Goal: Task Accomplishment & Management: Manage account settings

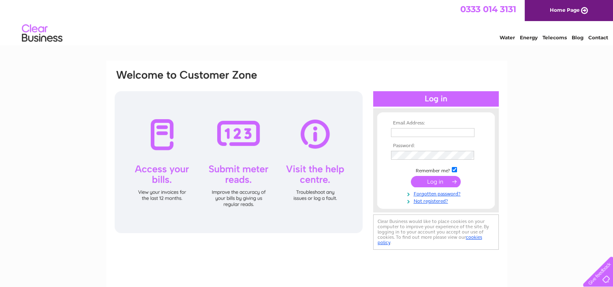
type input "[PERSON_NAME][EMAIL_ADDRESS][DOMAIN_NAME]"
click at [434, 179] on input "submit" at bounding box center [436, 181] width 50 height 11
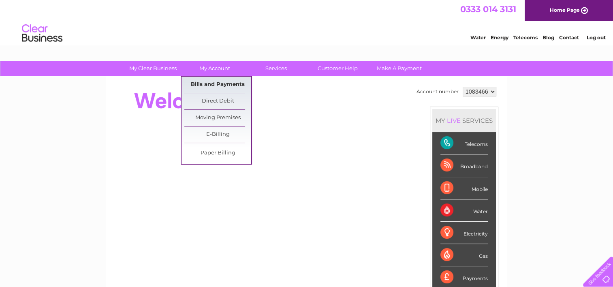
click at [208, 79] on link "Bills and Payments" at bounding box center [217, 85] width 67 height 16
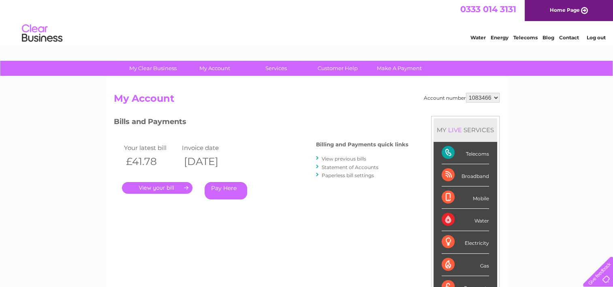
click at [164, 185] on link "." at bounding box center [157, 188] width 71 height 12
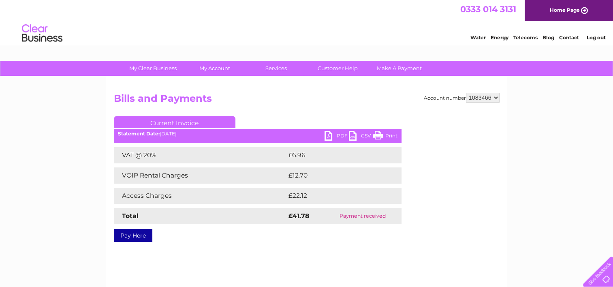
click at [328, 139] on link "PDF" at bounding box center [337, 137] width 24 height 12
